Goal: Obtain resource: Obtain resource

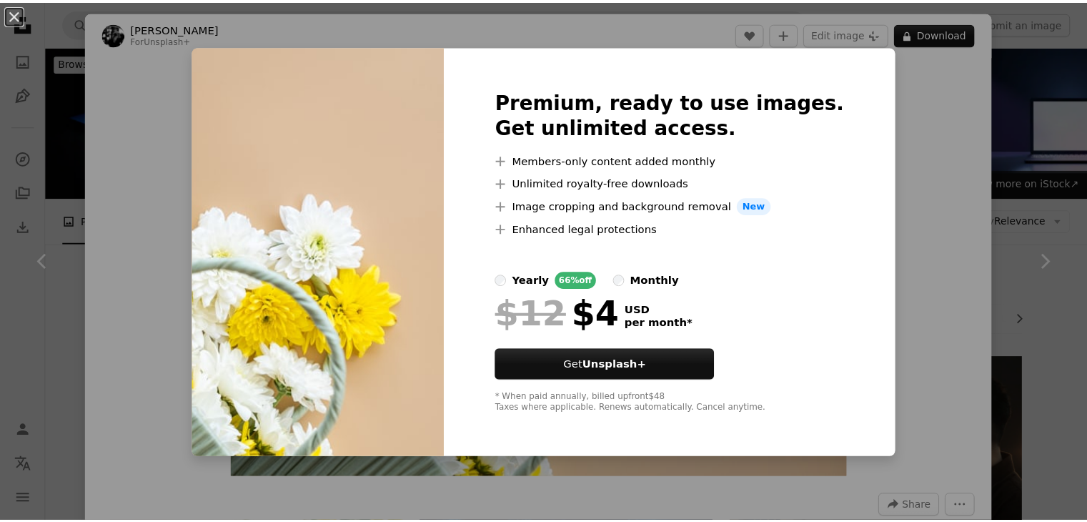
scroll to position [240, 0]
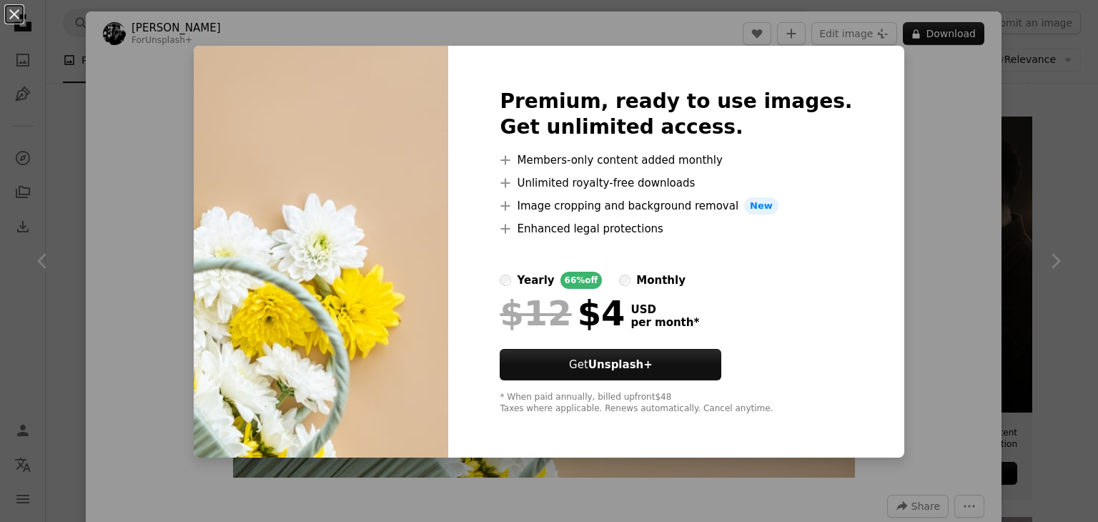
click at [918, 117] on div "An X shape Premium, ready to use images. Get unlimited access. A plus sign Memb…" at bounding box center [549, 261] width 1098 height 522
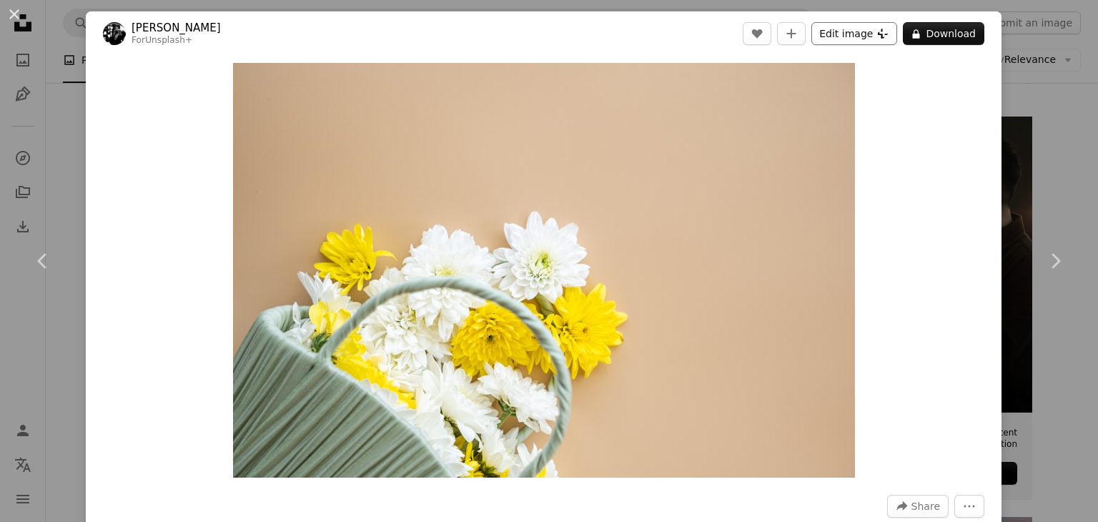
click at [835, 35] on button "Edit image Plus sign for Unsplash+" at bounding box center [854, 33] width 86 height 23
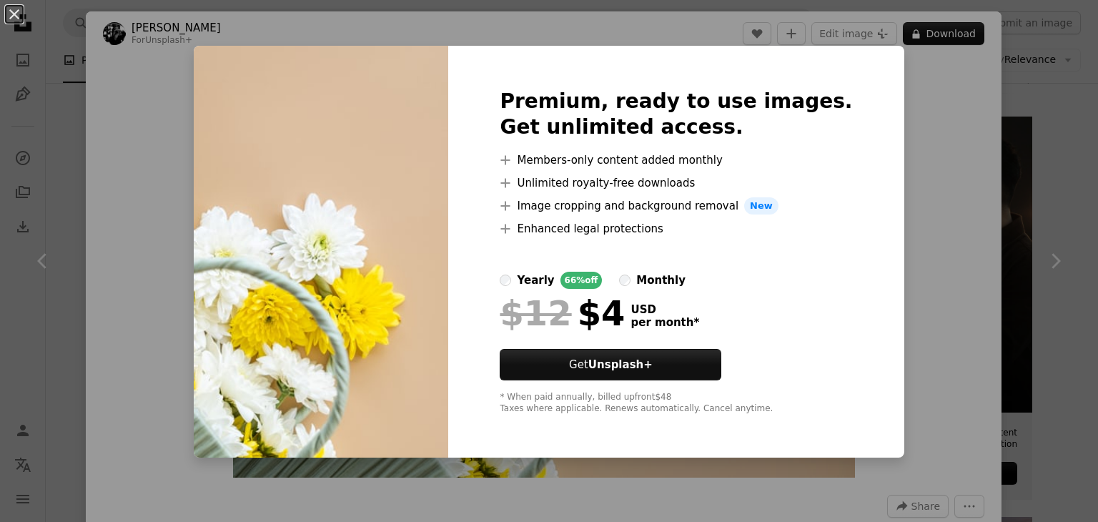
click at [877, 129] on div "An X shape Premium, ready to use images. Get unlimited access. A plus sign Memb…" at bounding box center [549, 261] width 1098 height 522
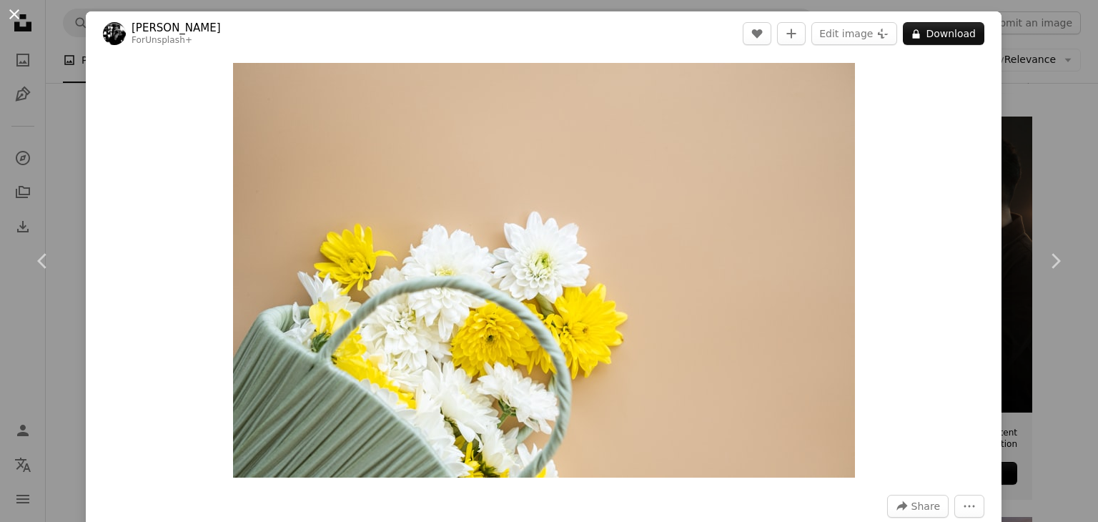
click at [6, 6] on button "An X shape" at bounding box center [14, 14] width 17 height 17
